Goal: Task Accomplishment & Management: Use online tool/utility

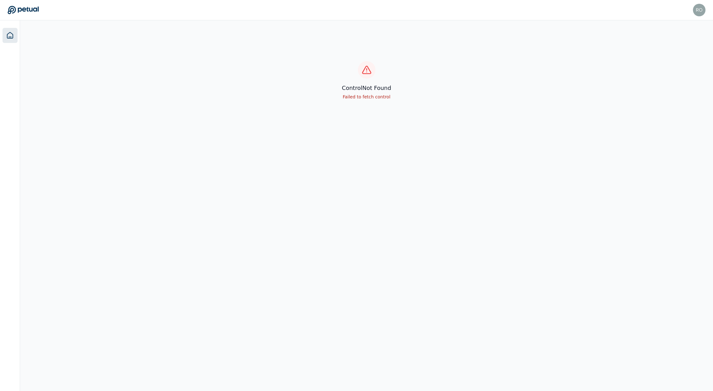
click at [14, 36] on link at bounding box center [10, 35] width 15 height 15
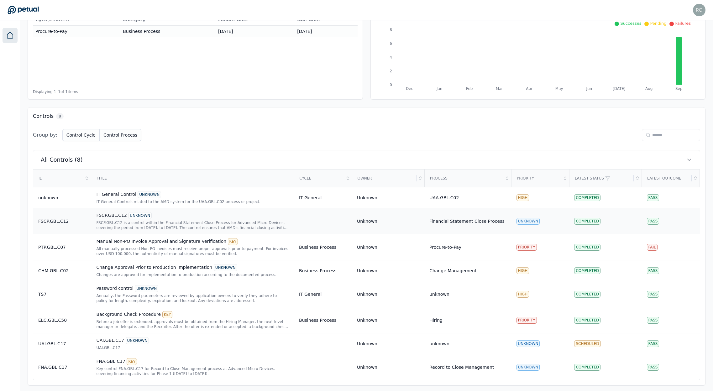
scroll to position [90, 0]
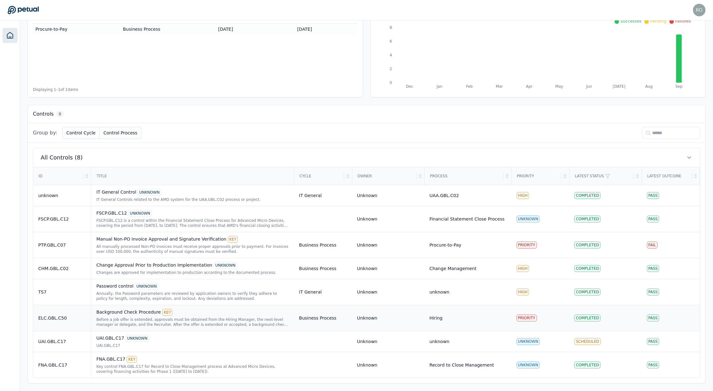
click at [131, 308] on td "Background Check Procedure KEY Before a job offer is extended, approvals must b…" at bounding box center [192, 318] width 203 height 26
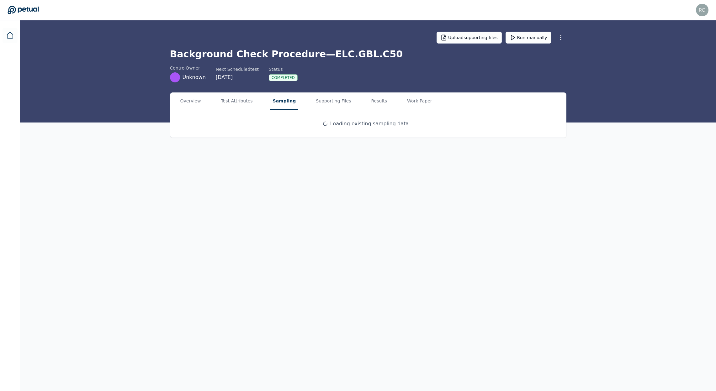
click at [278, 103] on button "Sampling" at bounding box center [284, 101] width 28 height 17
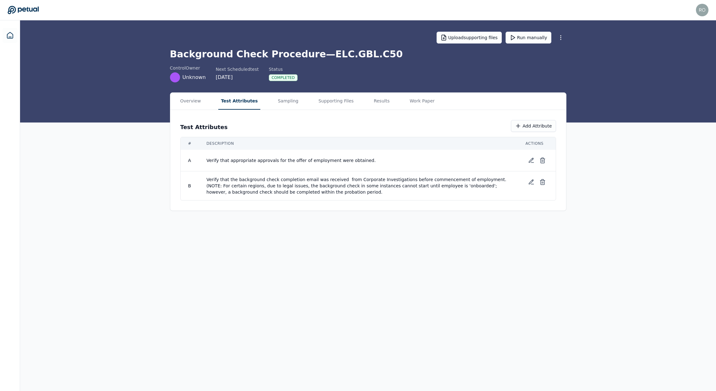
click at [244, 102] on button "Test Attributes" at bounding box center [239, 101] width 42 height 17
click at [318, 102] on button "Supporting Files" at bounding box center [336, 101] width 40 height 17
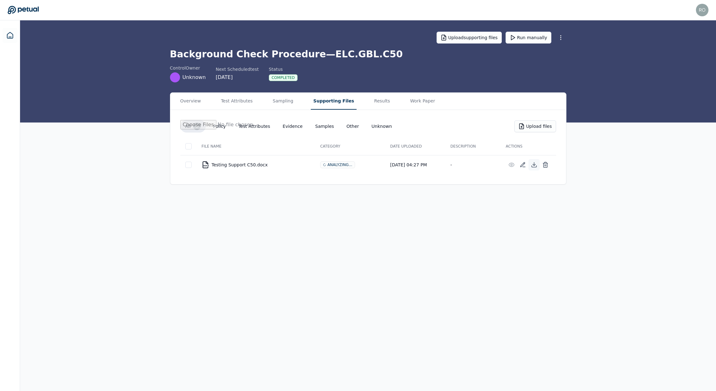
click at [533, 167] on icon at bounding box center [534, 165] width 6 height 6
click at [548, 166] on icon at bounding box center [545, 165] width 6 height 6
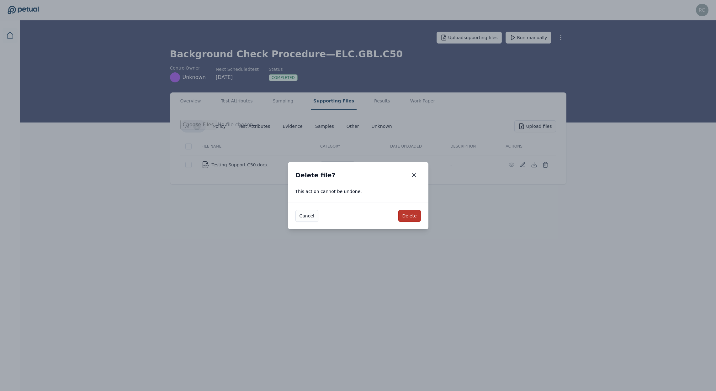
click at [416, 217] on button "Delete" at bounding box center [409, 216] width 23 height 12
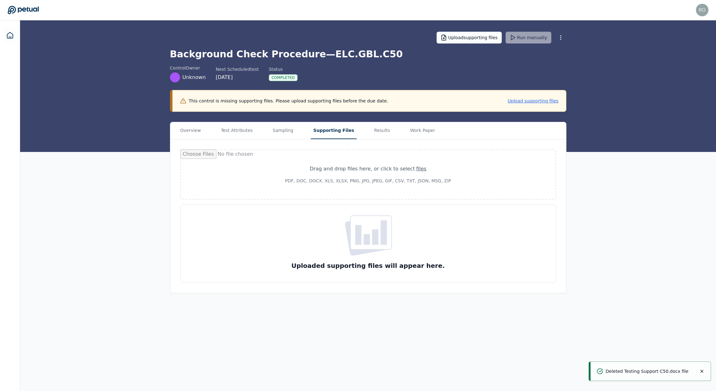
click at [361, 174] on div "Drag and drop files here , or click to select files PDF, DOC, DOCX, XLS, XLSX, …" at bounding box center [368, 174] width 344 height 19
type input "**********"
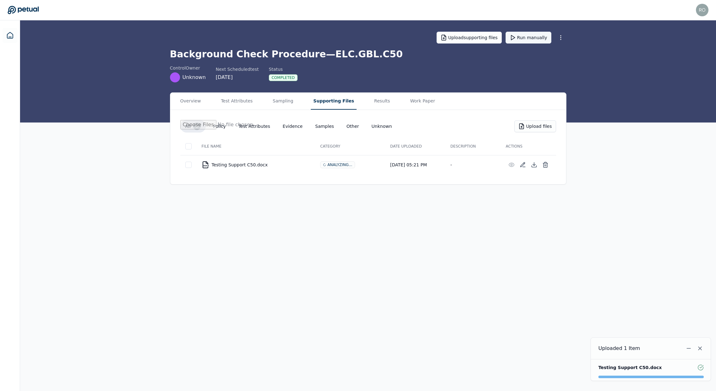
click at [524, 37] on button "Run manually" at bounding box center [529, 38] width 46 height 12
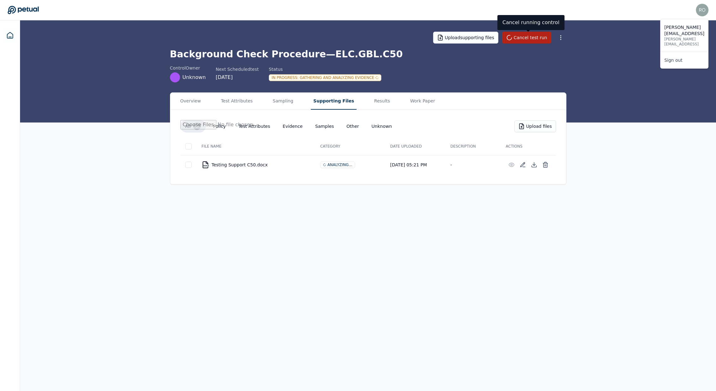
click at [707, 9] on img at bounding box center [702, 10] width 13 height 13
click at [673, 55] on link "Sign out" at bounding box center [684, 60] width 48 height 11
